Goal: Use online tool/utility: Utilize a website feature to perform a specific function

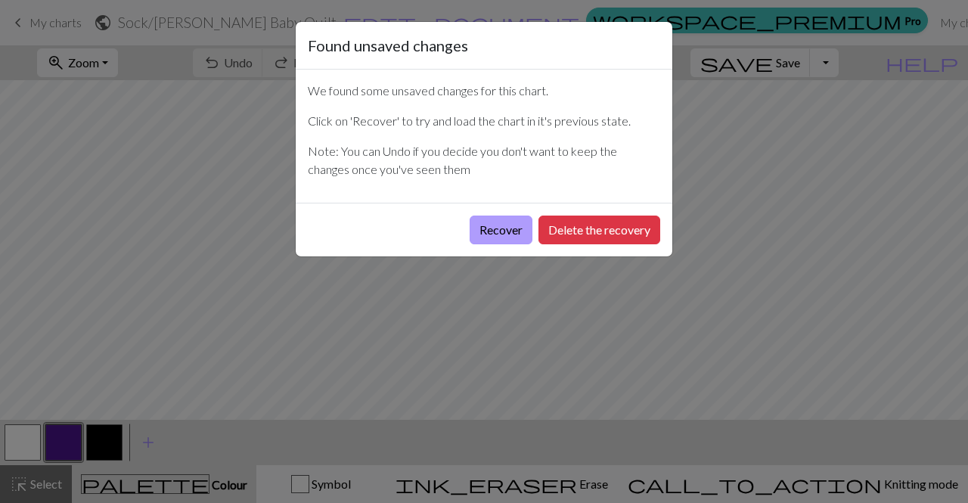
click at [496, 227] on button "Recover" at bounding box center [501, 230] width 63 height 29
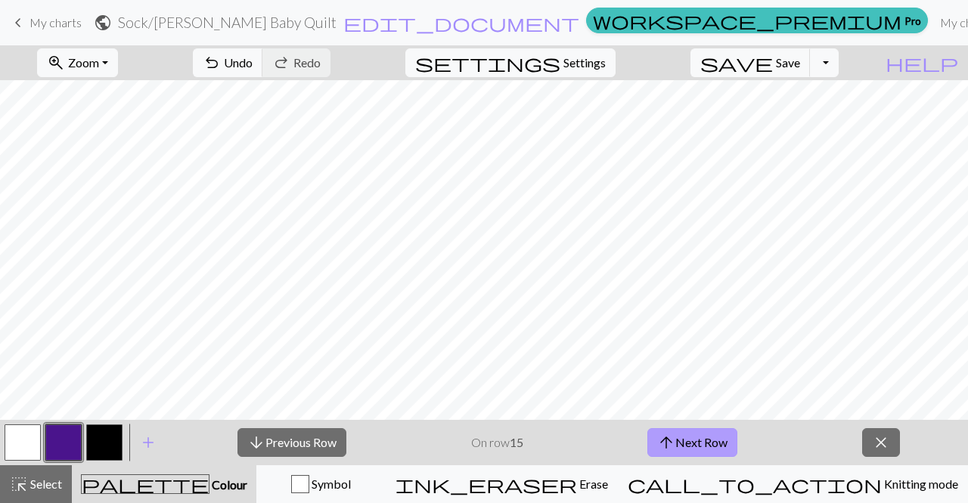
click at [716, 446] on button "arrow_upward Next Row" at bounding box center [692, 442] width 90 height 29
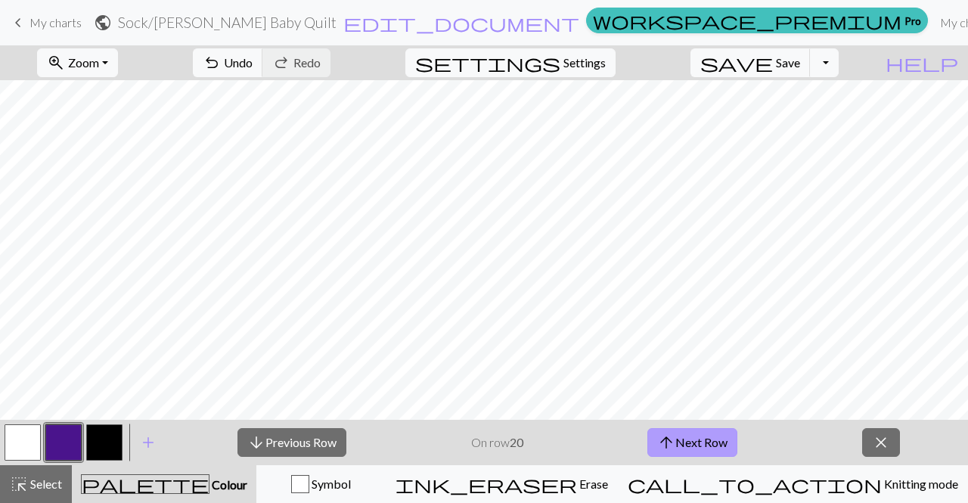
click at [716, 446] on button "arrow_upward Next Row" at bounding box center [692, 442] width 90 height 29
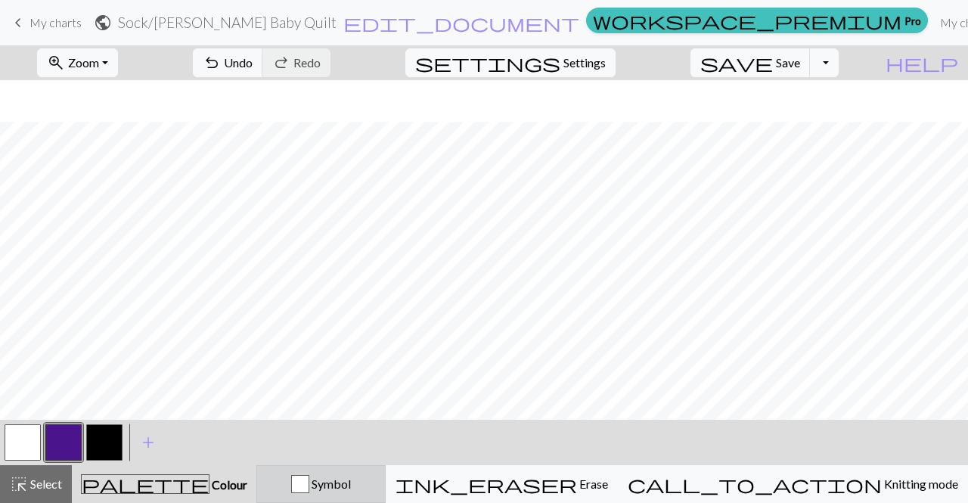
scroll to position [42, 0]
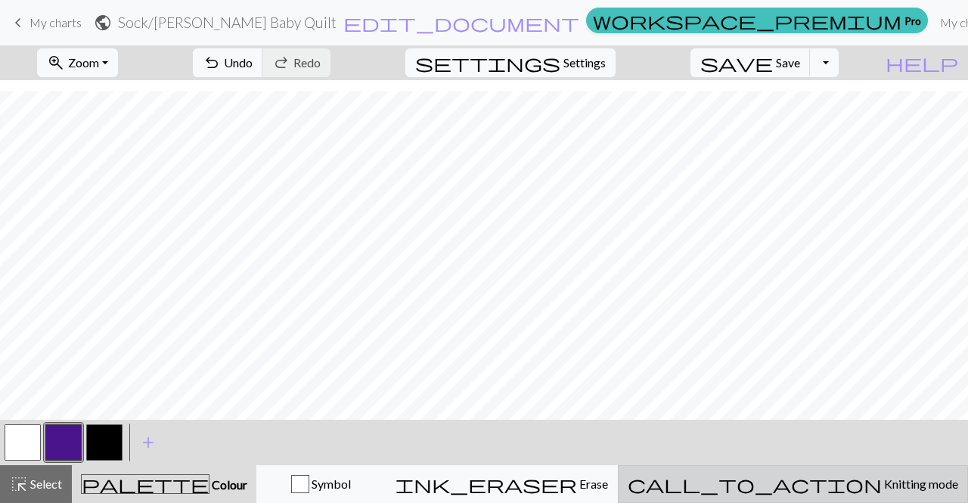
click at [852, 473] on button "call_to_action Knitting mode Knitting mode" at bounding box center [793, 484] width 350 height 38
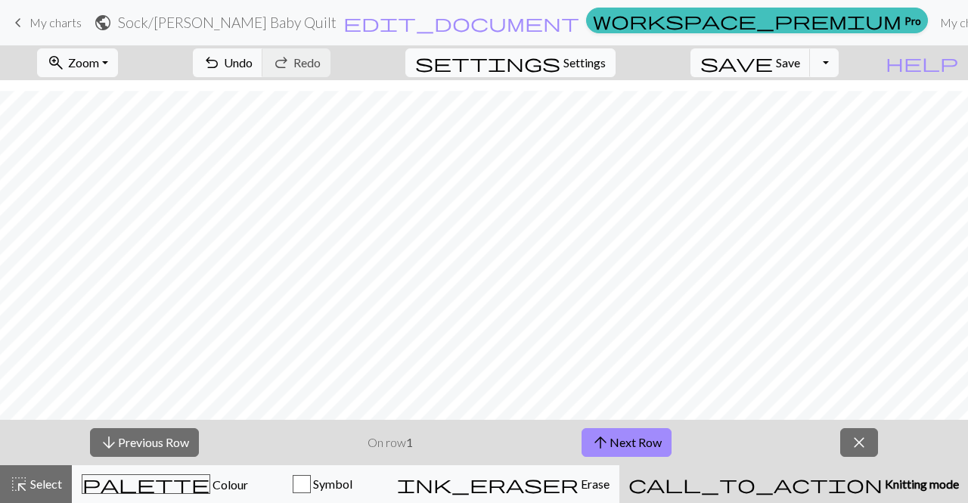
click at [606, 70] on span "Settings" at bounding box center [584, 63] width 42 height 18
select select "aran"
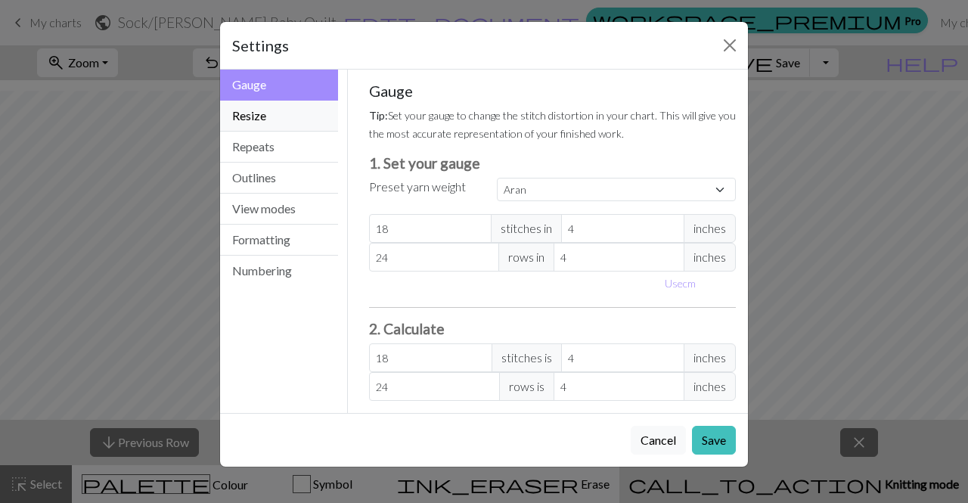
click at [264, 121] on button "Resize" at bounding box center [279, 116] width 118 height 31
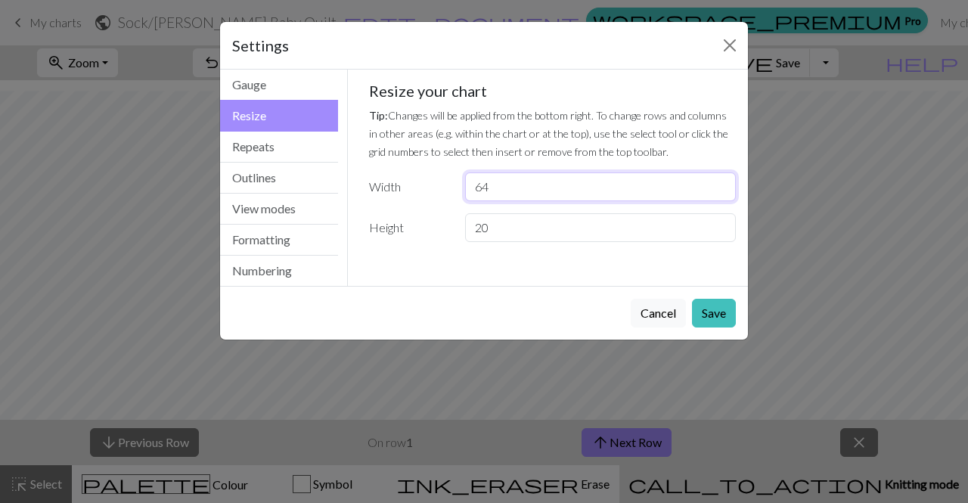
click at [511, 188] on input "64" at bounding box center [600, 186] width 271 height 29
drag, startPoint x: 511, startPoint y: 188, endPoint x: 431, endPoint y: 216, distance: 84.9
click at [431, 216] on div "Resize your chart Tip: Changes will be applied from the bottom right. To change…" at bounding box center [553, 162] width 368 height 160
type input "32"
click at [725, 316] on button "Save" at bounding box center [714, 313] width 44 height 29
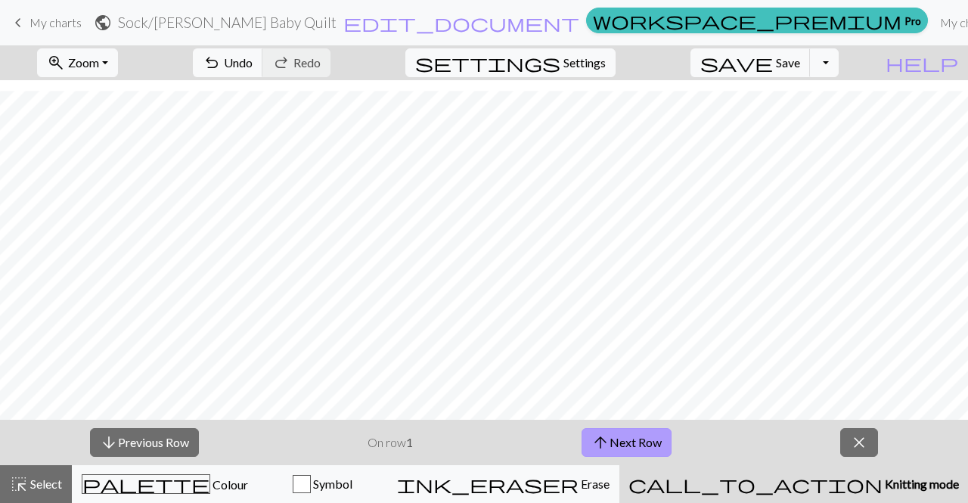
click at [652, 436] on button "arrow_upward Next Row" at bounding box center [627, 442] width 90 height 29
click at [629, 442] on button "arrow_upward Next Row" at bounding box center [627, 442] width 90 height 29
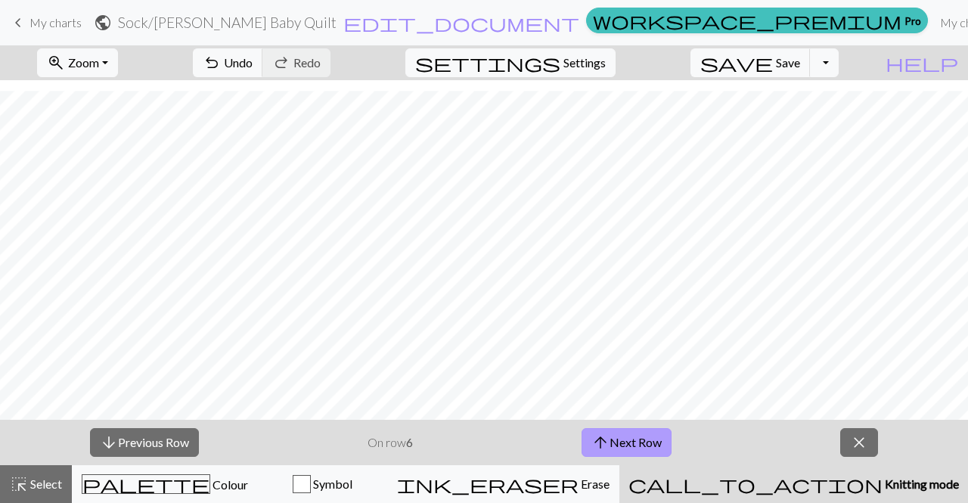
click at [629, 442] on button "arrow_upward Next Row" at bounding box center [627, 442] width 90 height 29
click at [651, 440] on button "arrow_upward Next Row" at bounding box center [627, 442] width 90 height 29
click at [617, 438] on button "arrow_upward Next Row" at bounding box center [627, 442] width 90 height 29
click at [615, 448] on button "arrow_upward Next Row" at bounding box center [627, 442] width 90 height 29
click at [615, 448] on button "arrow_upward Next Row" at bounding box center [629, 442] width 90 height 29
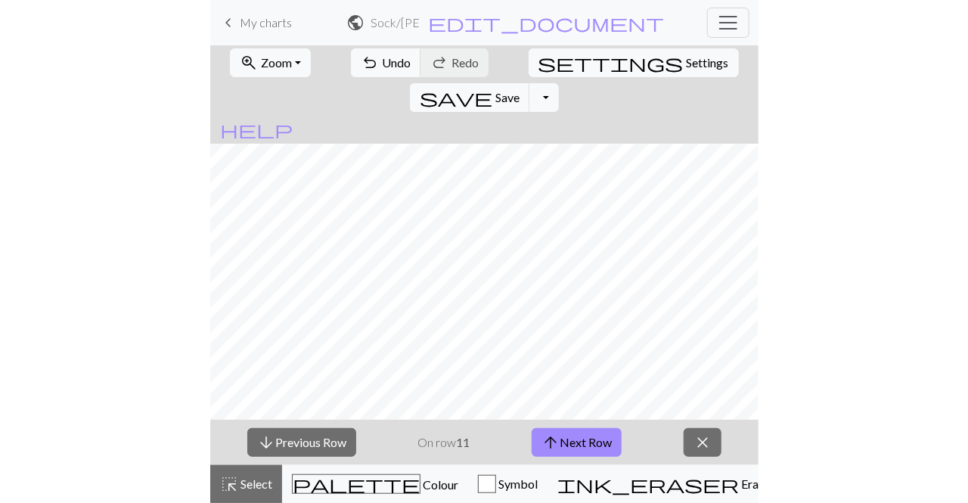
scroll to position [30, 0]
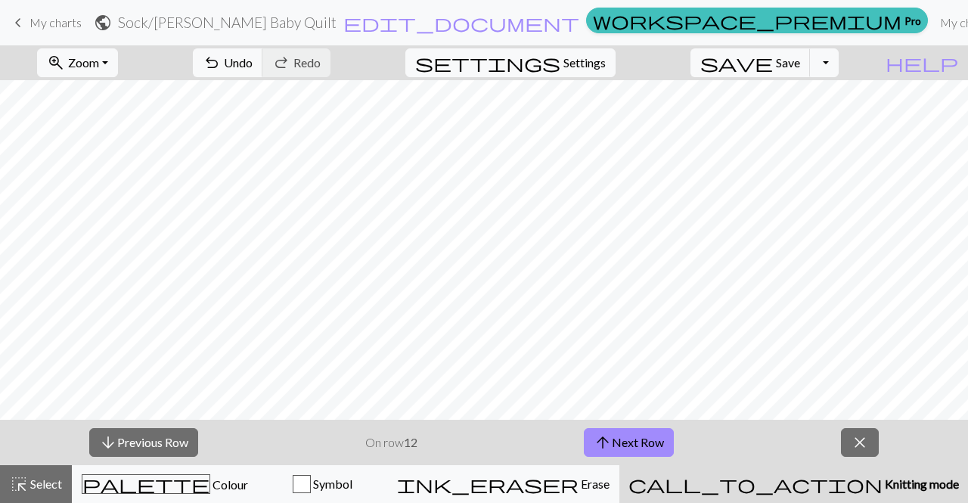
click at [450, 305] on div "zoom_in Zoom Zoom Fit all Fit width Fit height 50% 100% 150% 200% undo Undo Und…" at bounding box center [484, 274] width 968 height 458
click at [142, 439] on button "arrow_downward Previous Row" at bounding box center [143, 442] width 109 height 29
